Goal: Find specific page/section: Find specific page/section

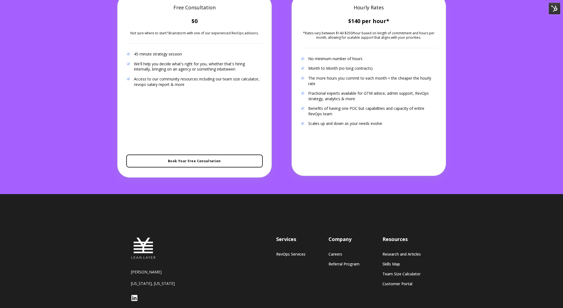
scroll to position [1051, 0]
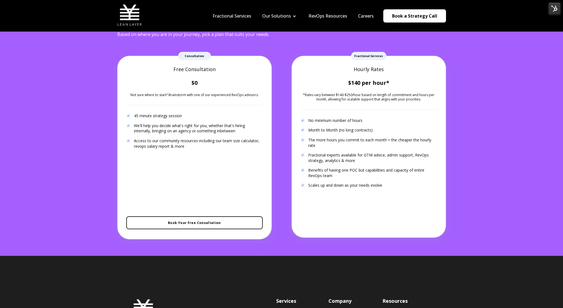
click at [388, 83] on strong "$140 per hour*" at bounding box center [368, 82] width 41 height 7
drag, startPoint x: 350, startPoint y: 81, endPoint x: 375, endPoint y: 79, distance: 24.7
click at [352, 81] on strong "$140 per hour*" at bounding box center [368, 82] width 41 height 7
drag, startPoint x: 550, startPoint y: 7, endPoint x: 555, endPoint y: 14, distance: 8.1
click at [550, 8] on img at bounding box center [555, 9] width 12 height 12
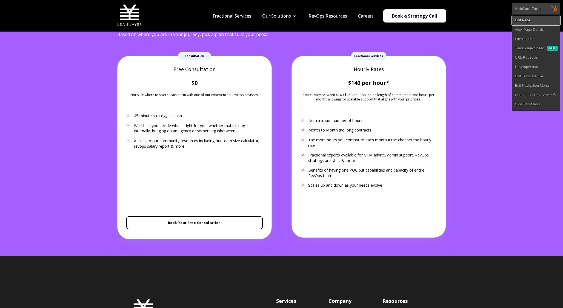
click at [542, 23] on link "Edit Page" at bounding box center [536, 20] width 48 height 9
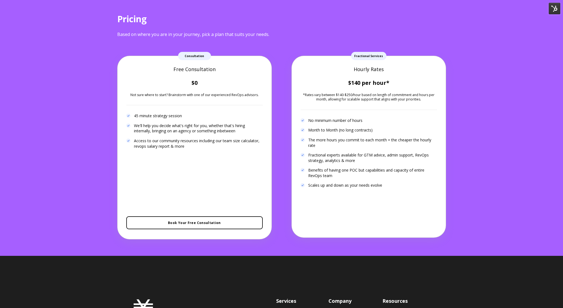
click at [553, 8] on img at bounding box center [555, 9] width 12 height 12
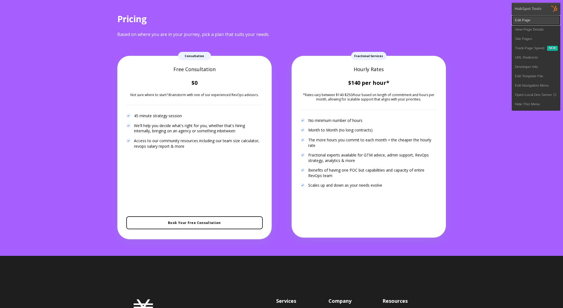
click at [539, 19] on link "Edit Page" at bounding box center [536, 20] width 48 height 9
